Goal: Task Accomplishment & Management: Use online tool/utility

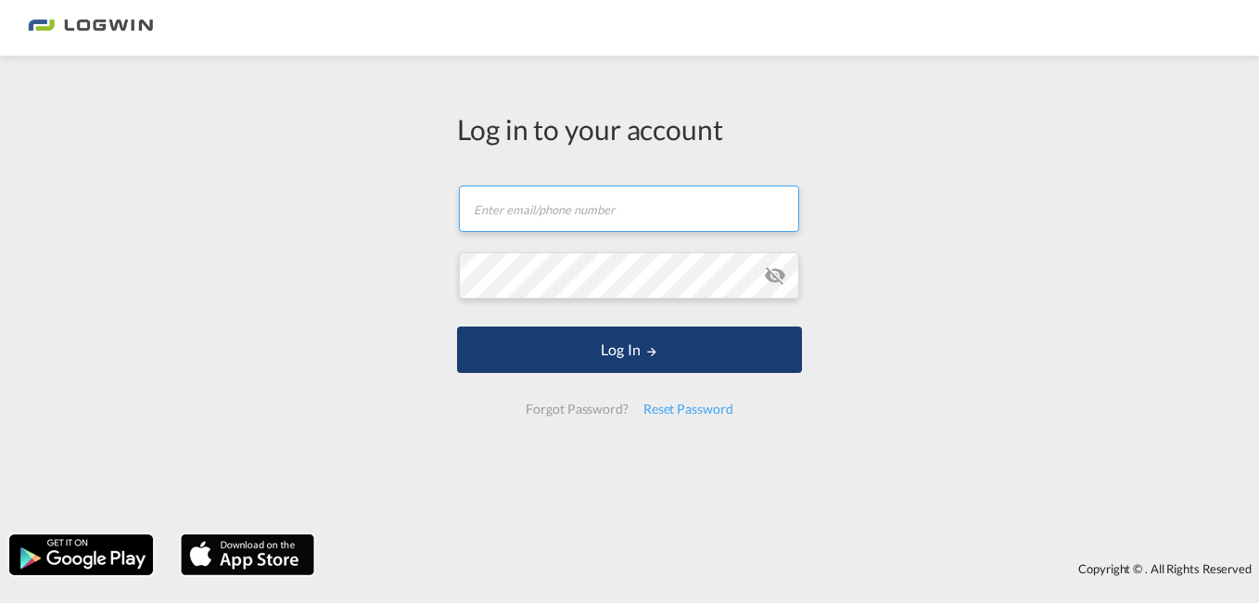
type input "[PERSON_NAME][DOMAIN_NAME][EMAIL_ADDRESS][PERSON_NAME][DOMAIN_NAME]"
click at [642, 349] on button "Log In" at bounding box center [629, 349] width 345 height 46
